Goal: Navigation & Orientation: Find specific page/section

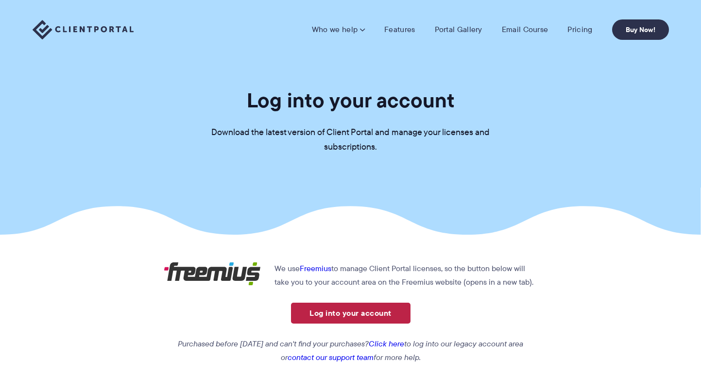
click at [377, 312] on link "Log into your account" at bounding box center [351, 313] width 120 height 21
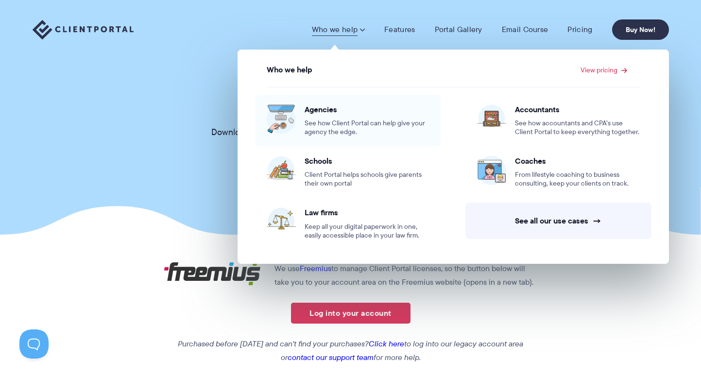
click at [326, 109] on span "Agencies" at bounding box center [367, 109] width 125 height 10
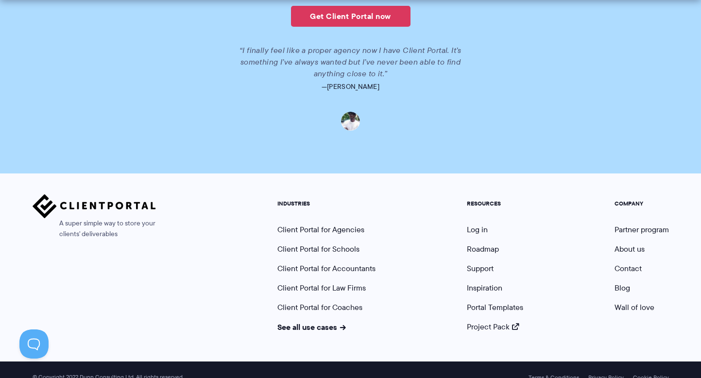
scroll to position [2307, 0]
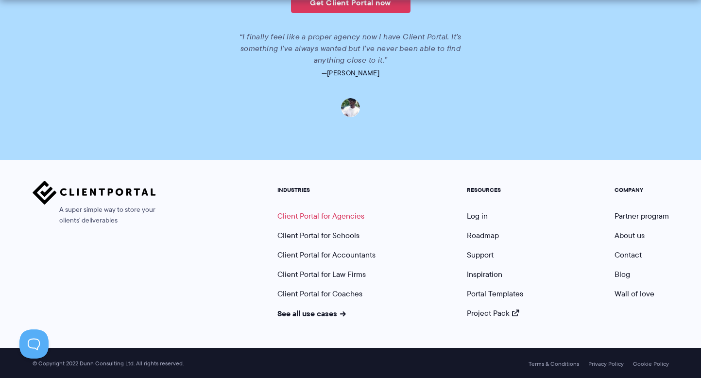
click at [329, 214] on link "Client Portal for Agencies" at bounding box center [320, 215] width 87 height 11
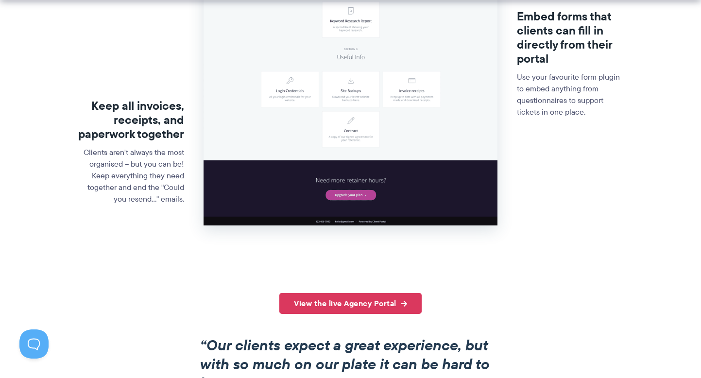
scroll to position [537, 0]
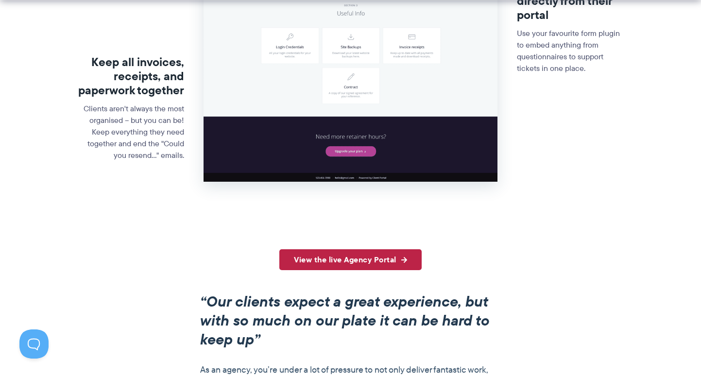
click at [363, 263] on link "View the live Agency Portal" at bounding box center [350, 259] width 142 height 21
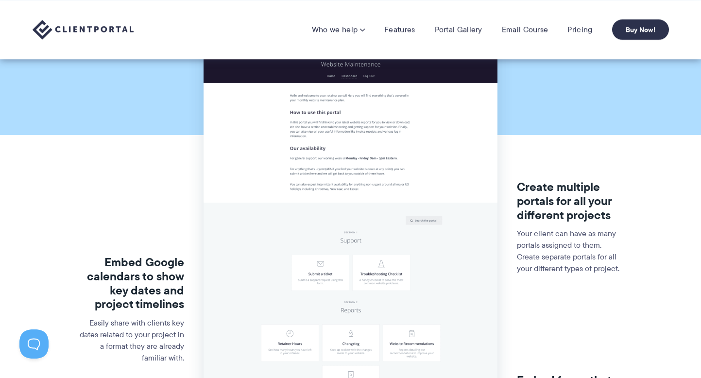
scroll to position [0, 0]
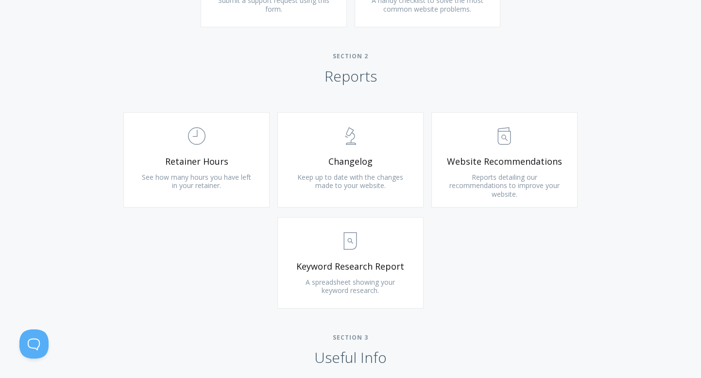
scroll to position [595, 0]
click at [35, 341] on button at bounding box center [31, 341] width 29 height 29
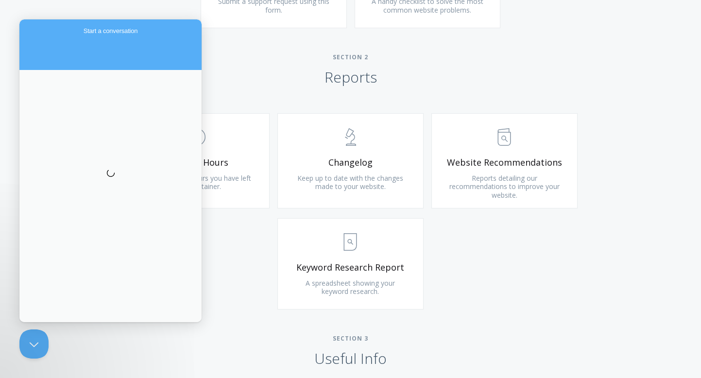
scroll to position [0, 0]
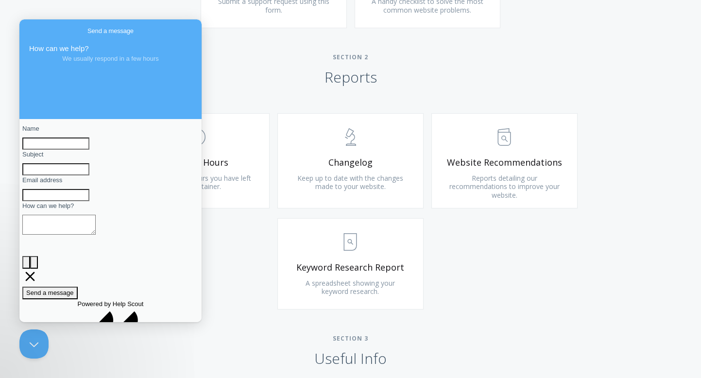
click at [250, 293] on div ".st0{fill:none;stroke:#000000;stroke-width:2;stroke-miterlimit:10;} Untitled-18…" at bounding box center [351, 216] width 498 height 206
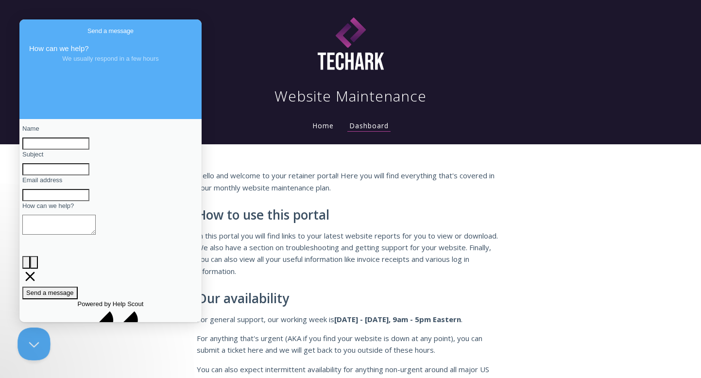
click at [34, 343] on button "Close Beacon popover" at bounding box center [31, 341] width 29 height 29
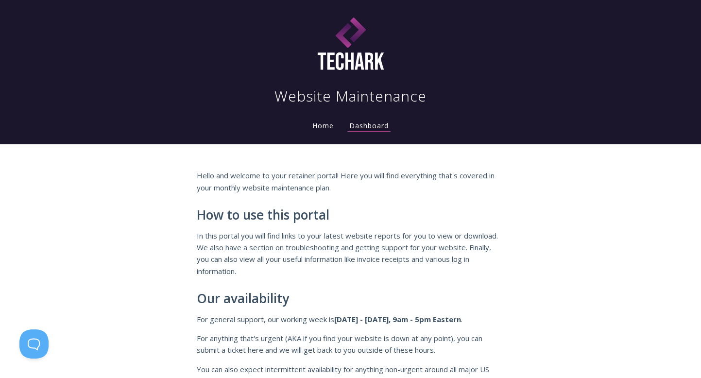
click at [323, 129] on link "Home" at bounding box center [322, 125] width 25 height 9
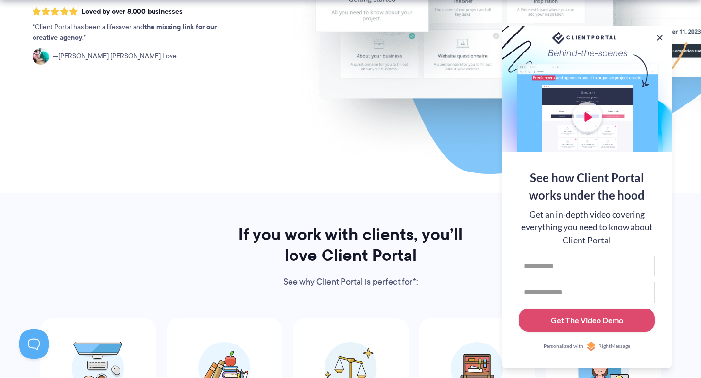
scroll to position [279, 0]
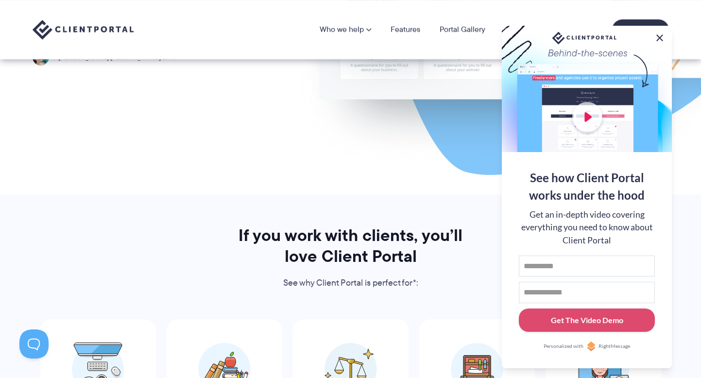
click at [659, 35] on button at bounding box center [660, 38] width 12 height 12
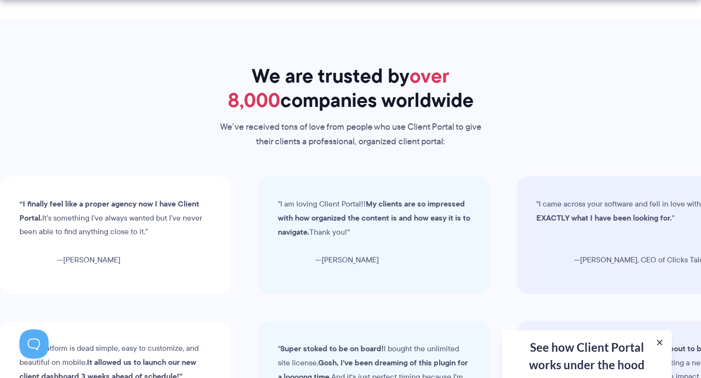
scroll to position [2822, 0]
